Goal: Task Accomplishment & Management: Use online tool/utility

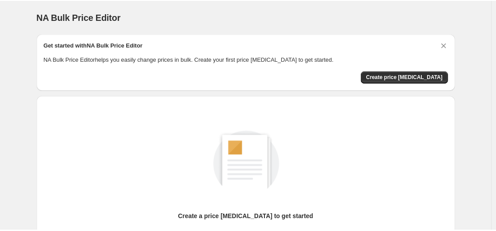
scroll to position [102, 0]
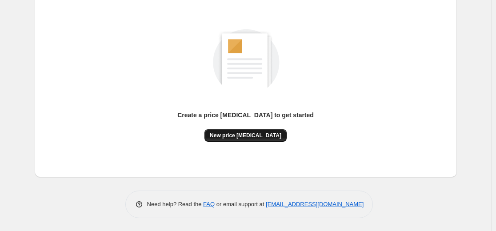
click at [232, 132] on span "New price [MEDICAL_DATA]" at bounding box center [246, 135] width 72 height 7
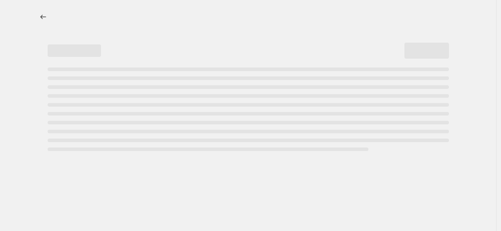
select select "percentage"
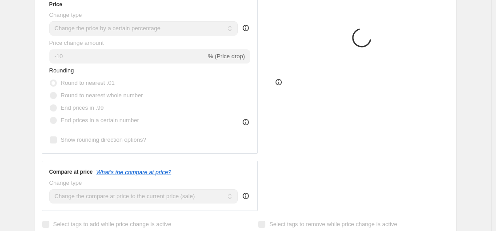
scroll to position [178, 0]
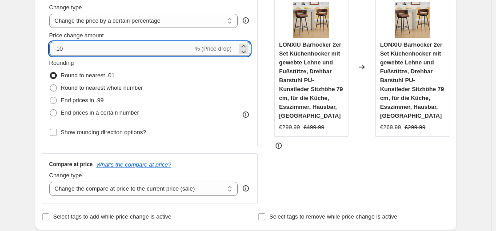
click at [130, 47] on input "-10" at bounding box center [121, 49] width 144 height 14
type input "-35"
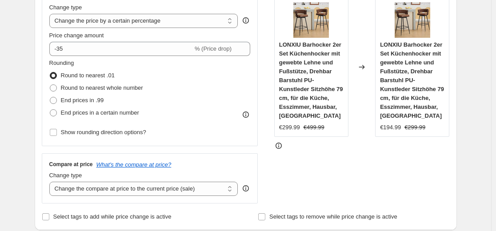
click at [199, 4] on div "Change type" at bounding box center [143, 7] width 189 height 9
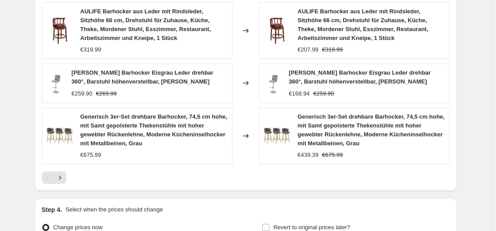
scroll to position [667, 0]
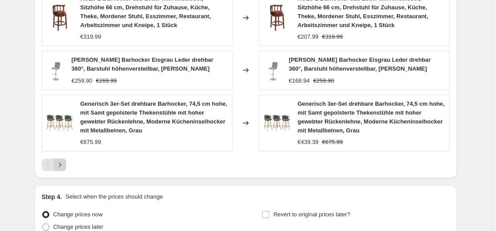
click at [65, 164] on icon "Next" at bounding box center [60, 165] width 9 height 9
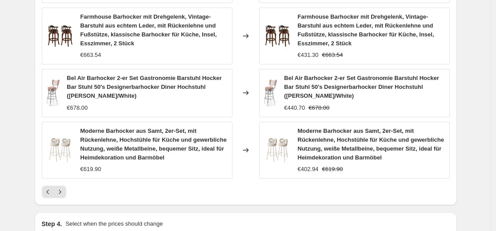
scroll to position [614, 0]
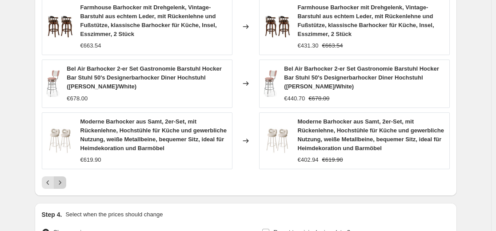
click at [60, 187] on icon "Next" at bounding box center [60, 182] width 9 height 9
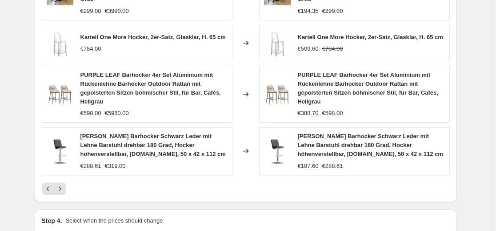
click at [64, 193] on icon "Next" at bounding box center [60, 189] width 9 height 9
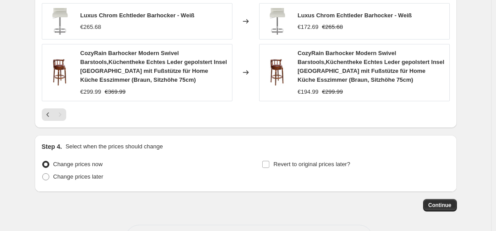
scroll to position [723, 0]
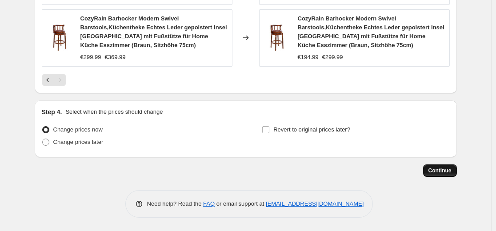
click at [431, 169] on button "Continue" at bounding box center [441, 171] width 34 height 12
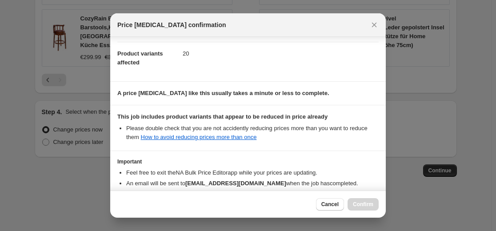
scroll to position [143, 0]
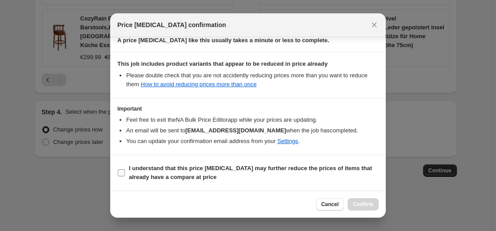
click at [254, 169] on b "I understand that this price [MEDICAL_DATA] may further reduce the prices of it…" at bounding box center [250, 173] width 243 height 16
click at [125, 169] on input "I understand that this price [MEDICAL_DATA] may further reduce the prices of it…" at bounding box center [121, 172] width 7 height 7
checkbox input "true"
click at [370, 207] on span "Confirm" at bounding box center [363, 204] width 20 height 7
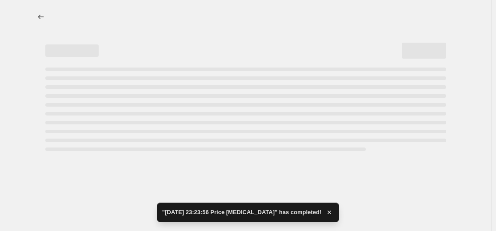
select select "percentage"
